Goal: Information Seeking & Learning: Learn about a topic

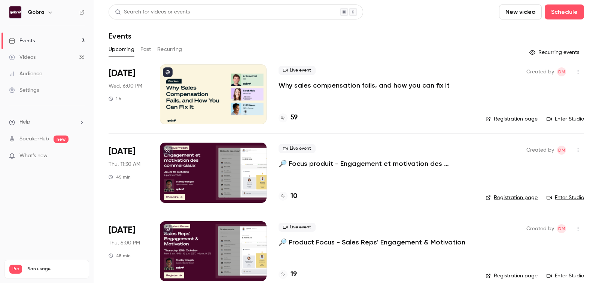
scroll to position [11, 0]
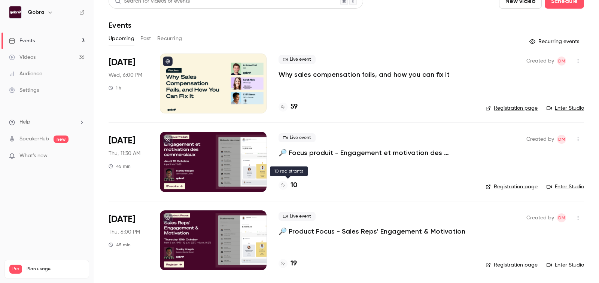
click at [294, 186] on h4 "10" at bounding box center [293, 185] width 7 height 10
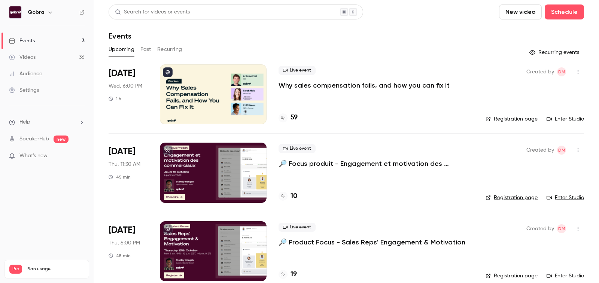
click at [290, 271] on div "19" at bounding box center [287, 274] width 18 height 10
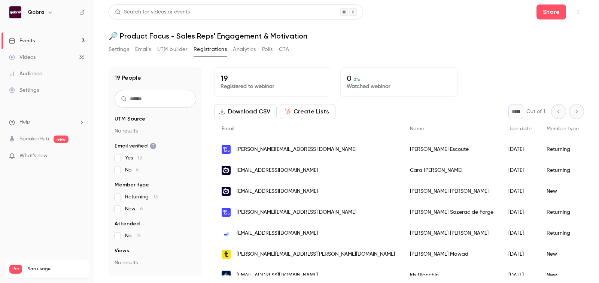
click at [47, 43] on link "Events 3" at bounding box center [47, 41] width 94 height 16
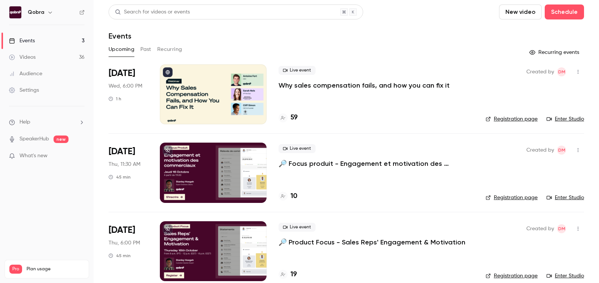
click at [153, 51] on div "Upcoming Past Recurring" at bounding box center [345, 49] width 475 height 12
click at [149, 51] on button "Past" at bounding box center [145, 49] width 11 height 12
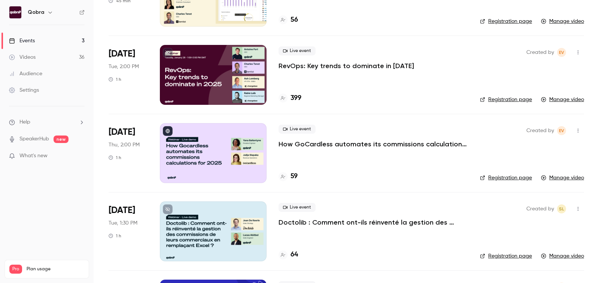
scroll to position [635, 0]
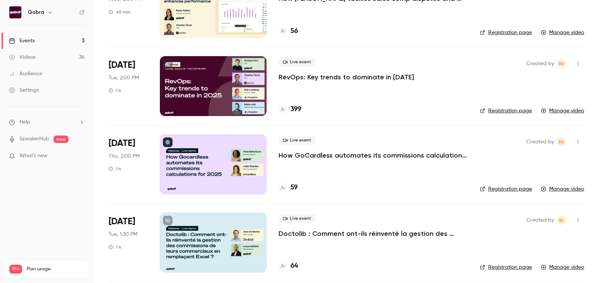
click at [246, 88] on div at bounding box center [213, 86] width 107 height 60
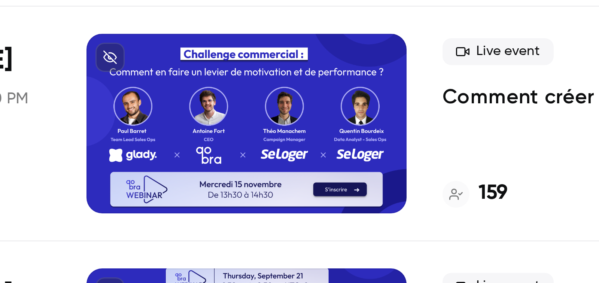
scroll to position [1260, 0]
